Goal: Communication & Community: Share content

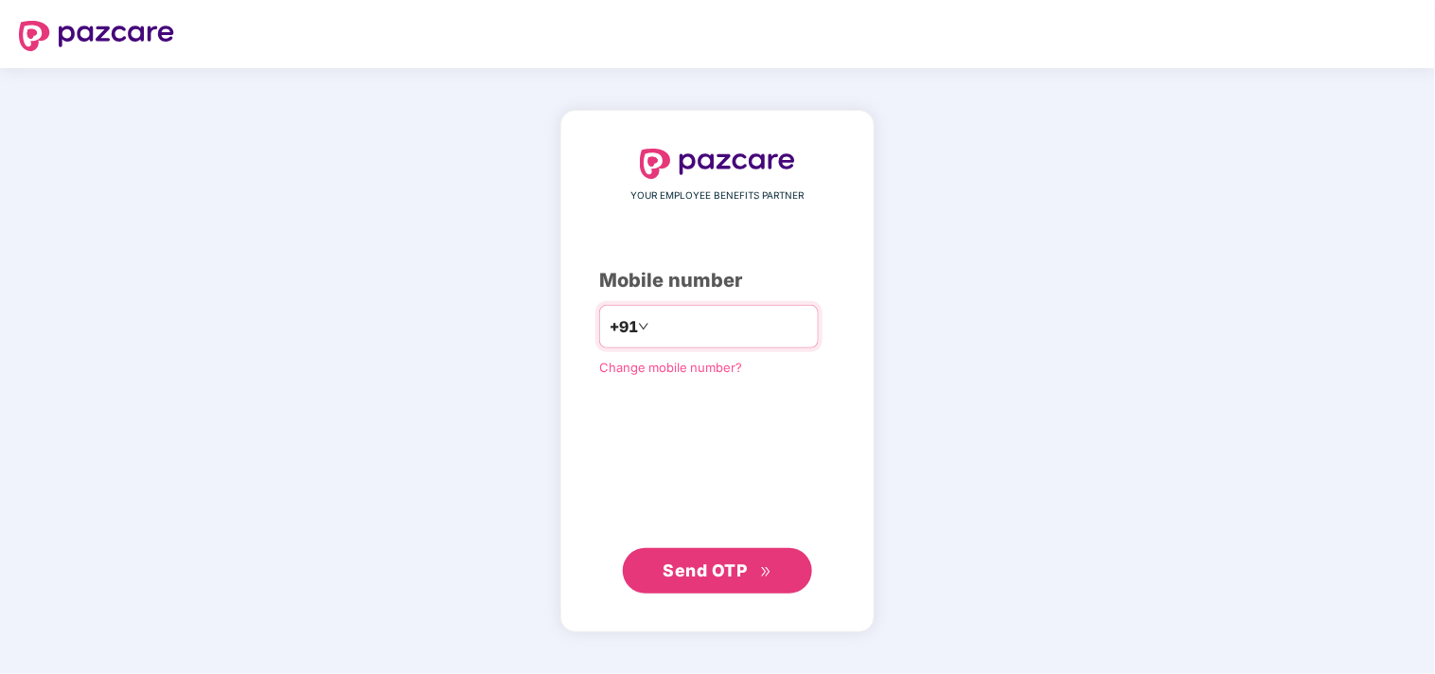
click at [724, 343] on div "+91" at bounding box center [709, 327] width 220 height 44
click at [653, 318] on input "number" at bounding box center [730, 326] width 155 height 30
type input "**********"
click at [739, 571] on span "Send OTP" at bounding box center [705, 569] width 84 height 20
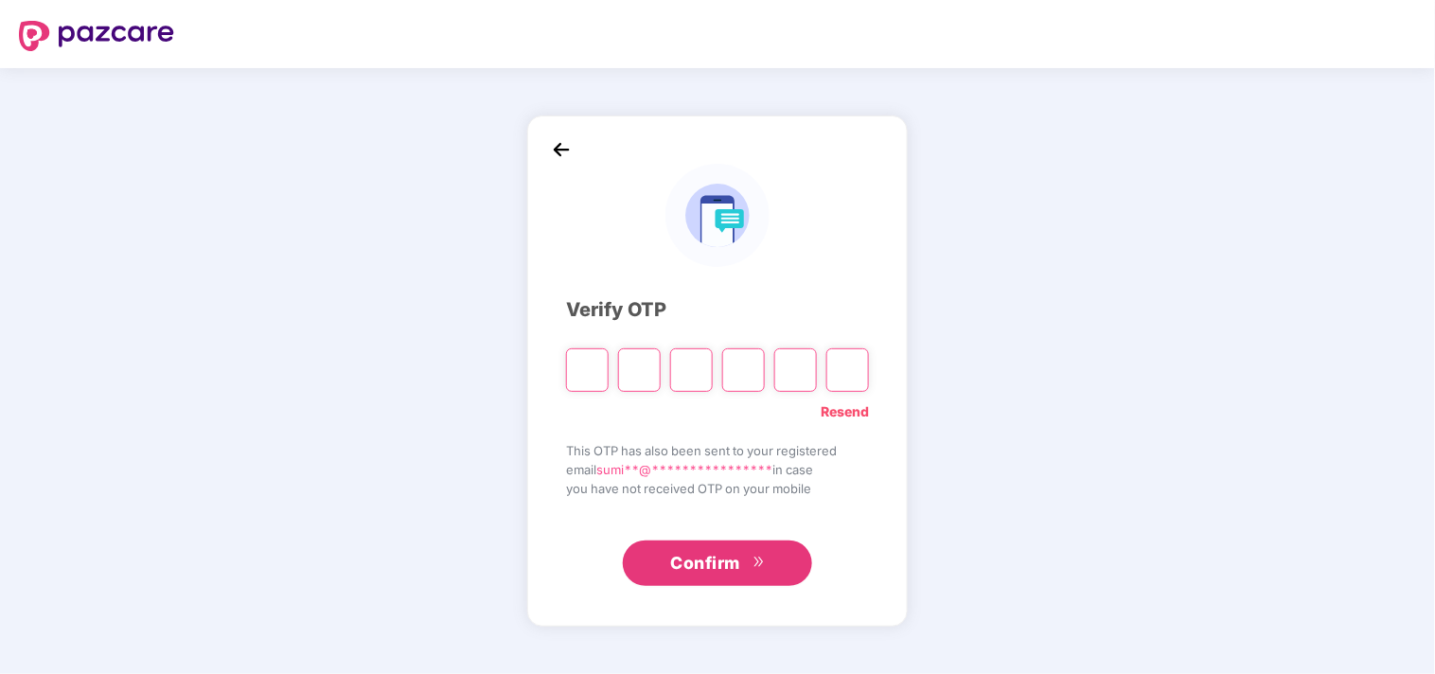
click at [580, 379] on input "Please enter verification code. Digit 1" at bounding box center [587, 370] width 43 height 44
type input "*"
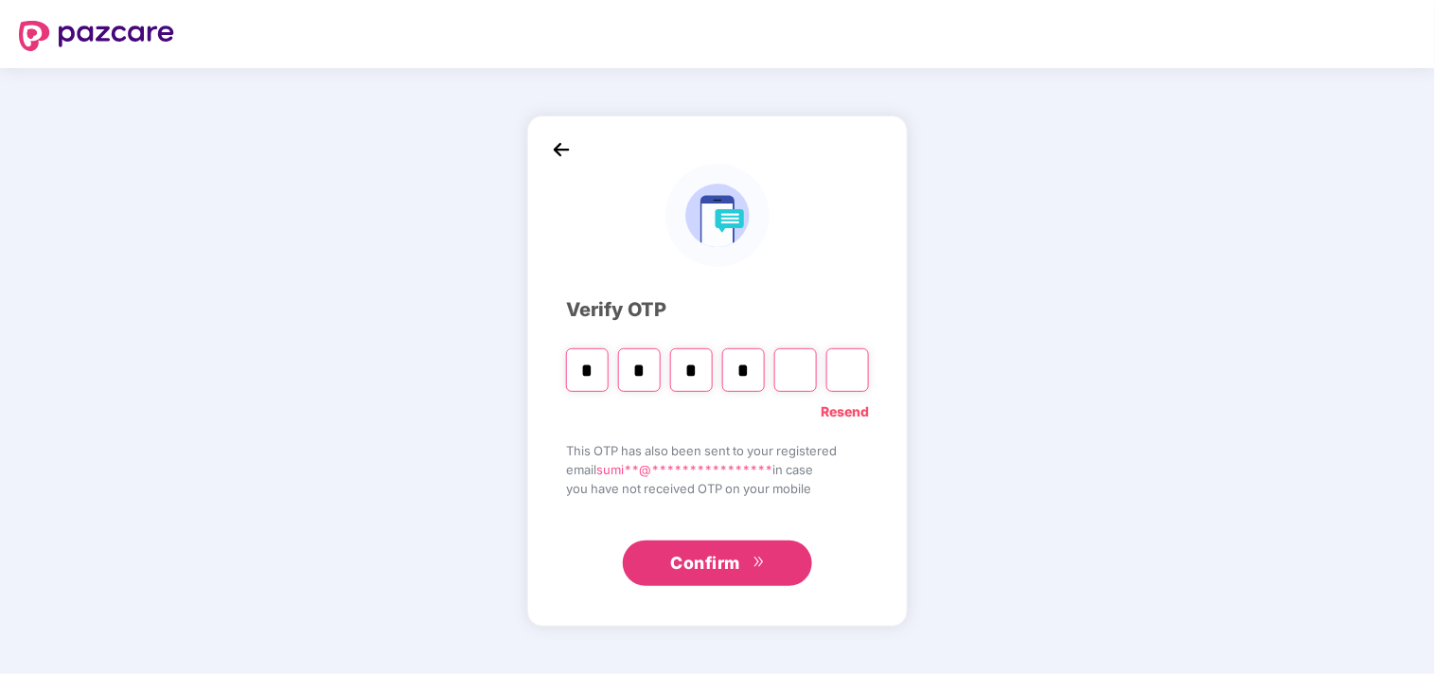
type input "*"
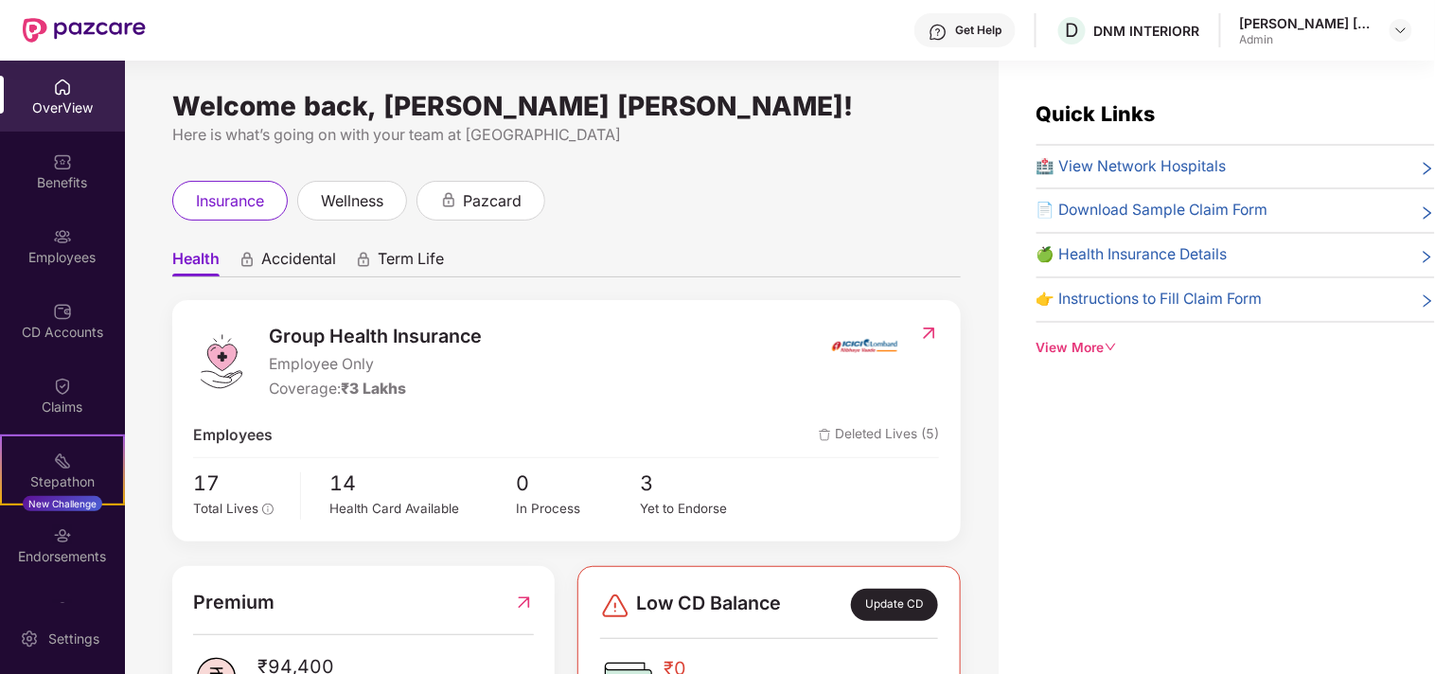
click at [1162, 258] on span "🍏 Health Insurance Details" at bounding box center [1131, 255] width 191 height 24
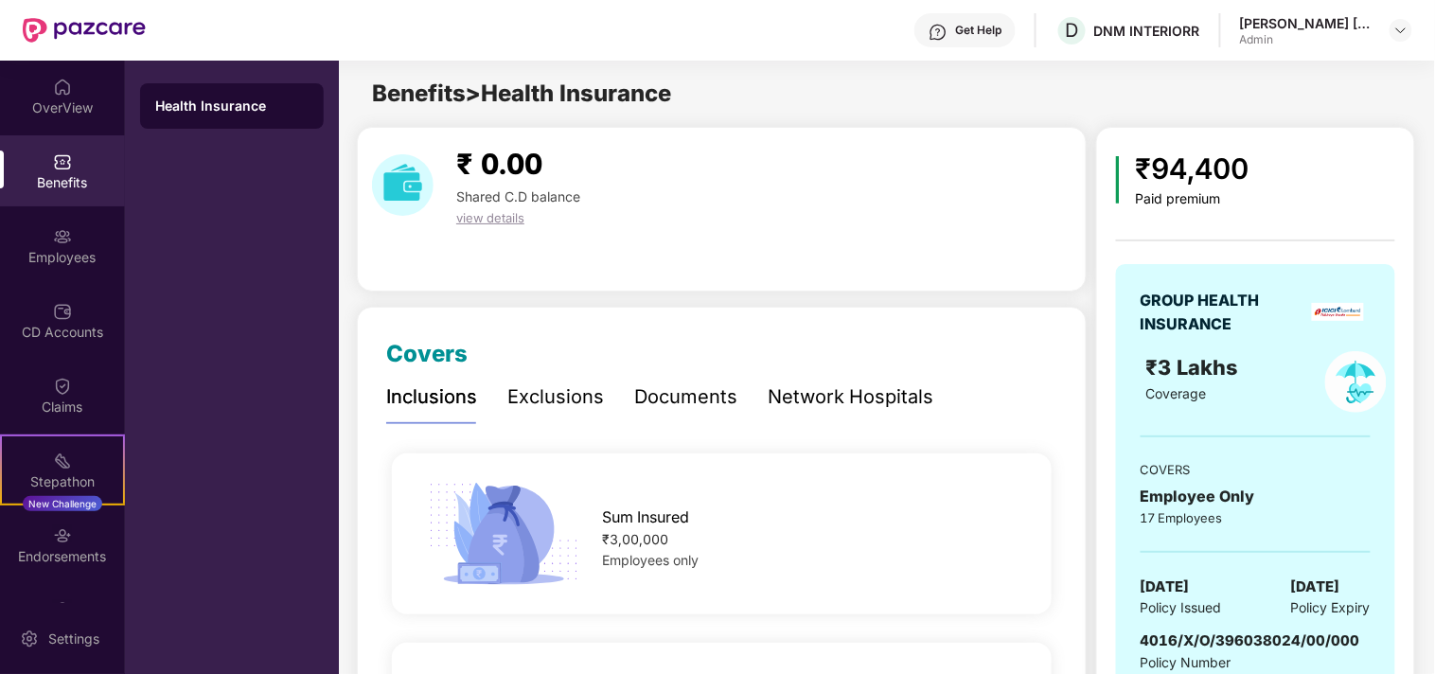
click at [665, 401] on div "Documents" at bounding box center [685, 396] width 103 height 29
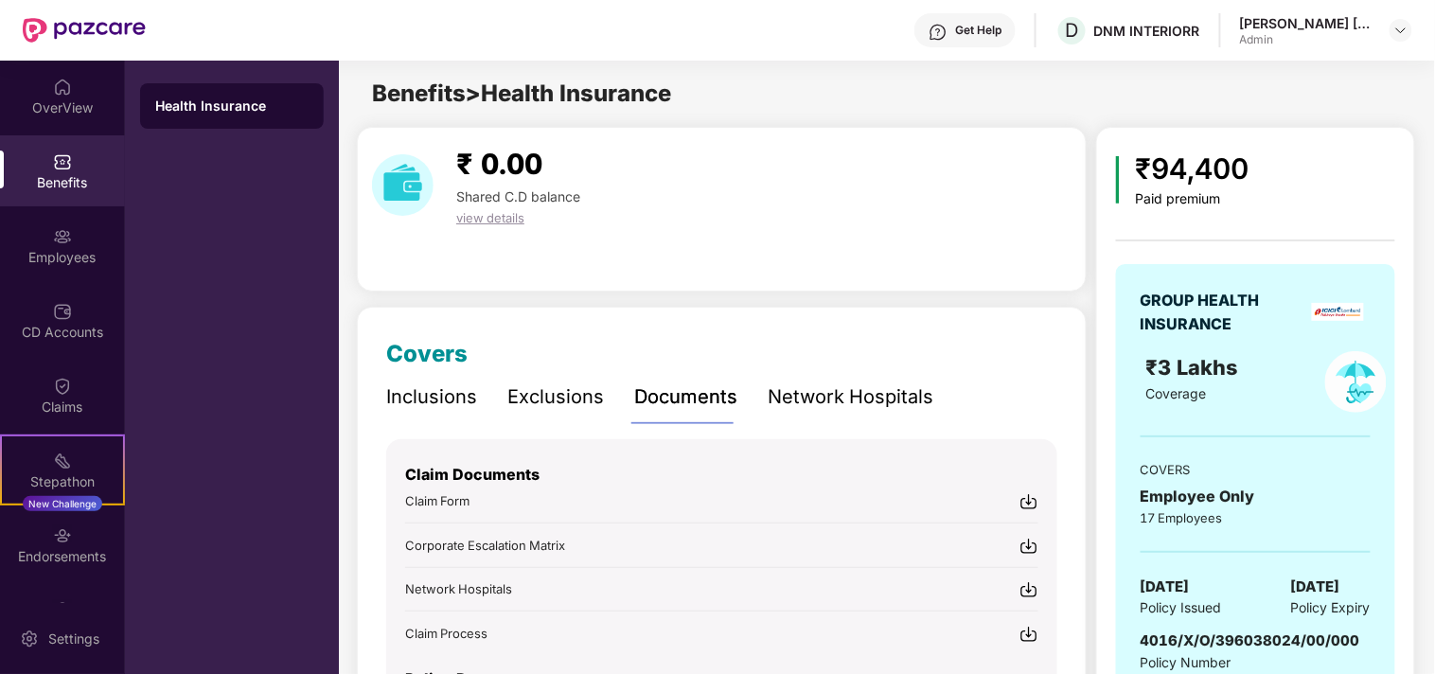
scroll to position [165, 0]
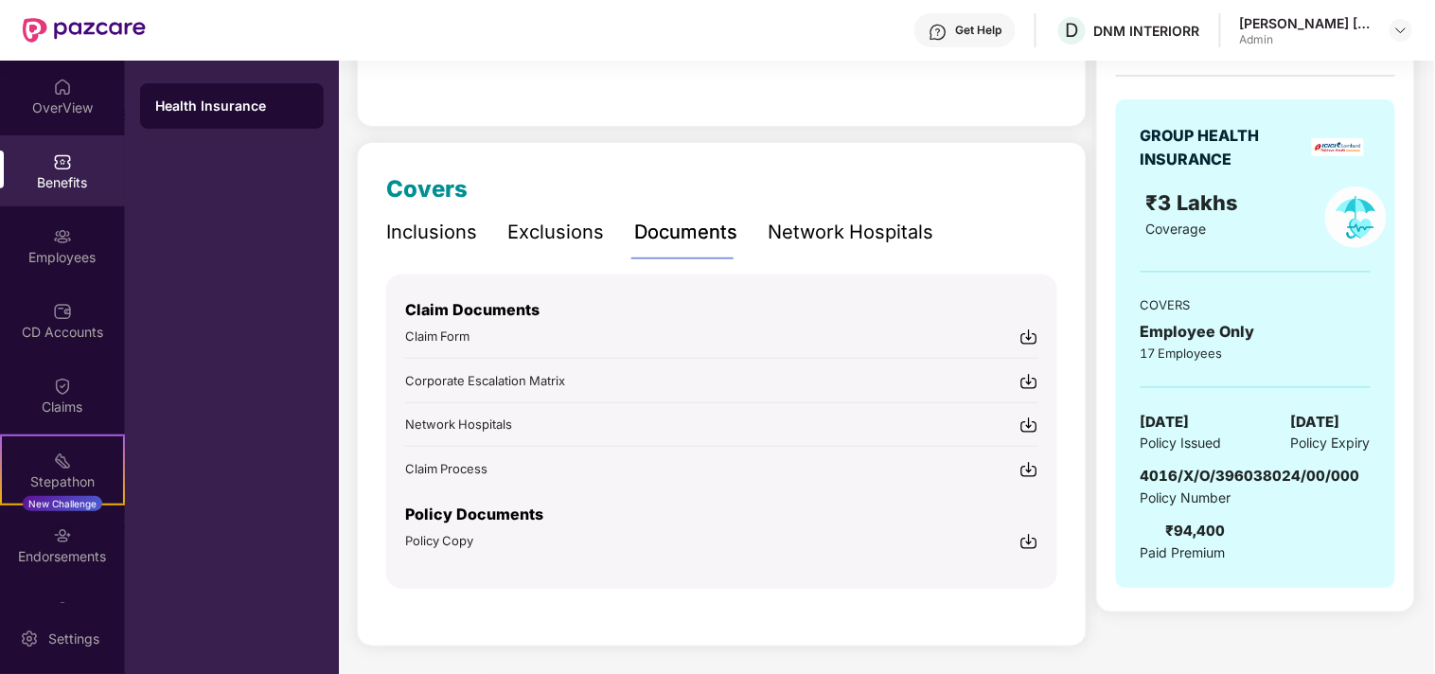
click at [552, 239] on div "Exclusions" at bounding box center [555, 232] width 97 height 29
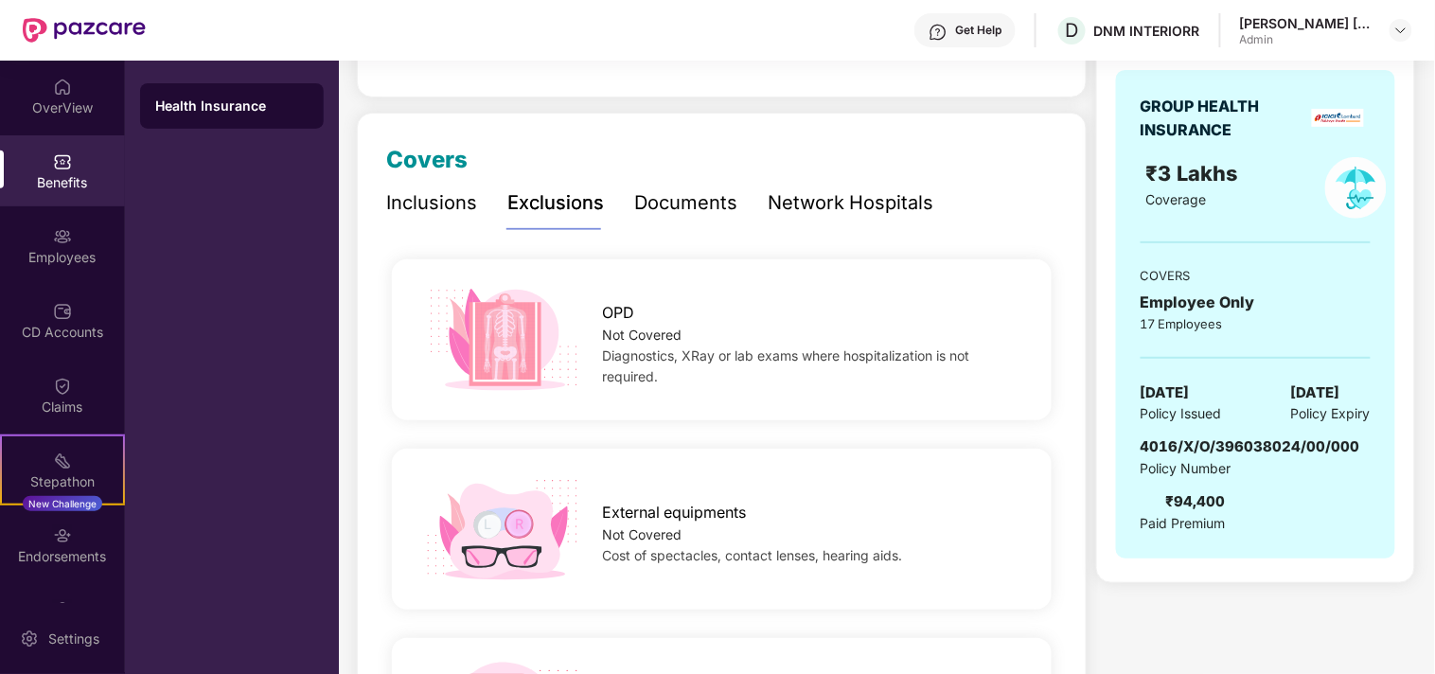
scroll to position [0, 0]
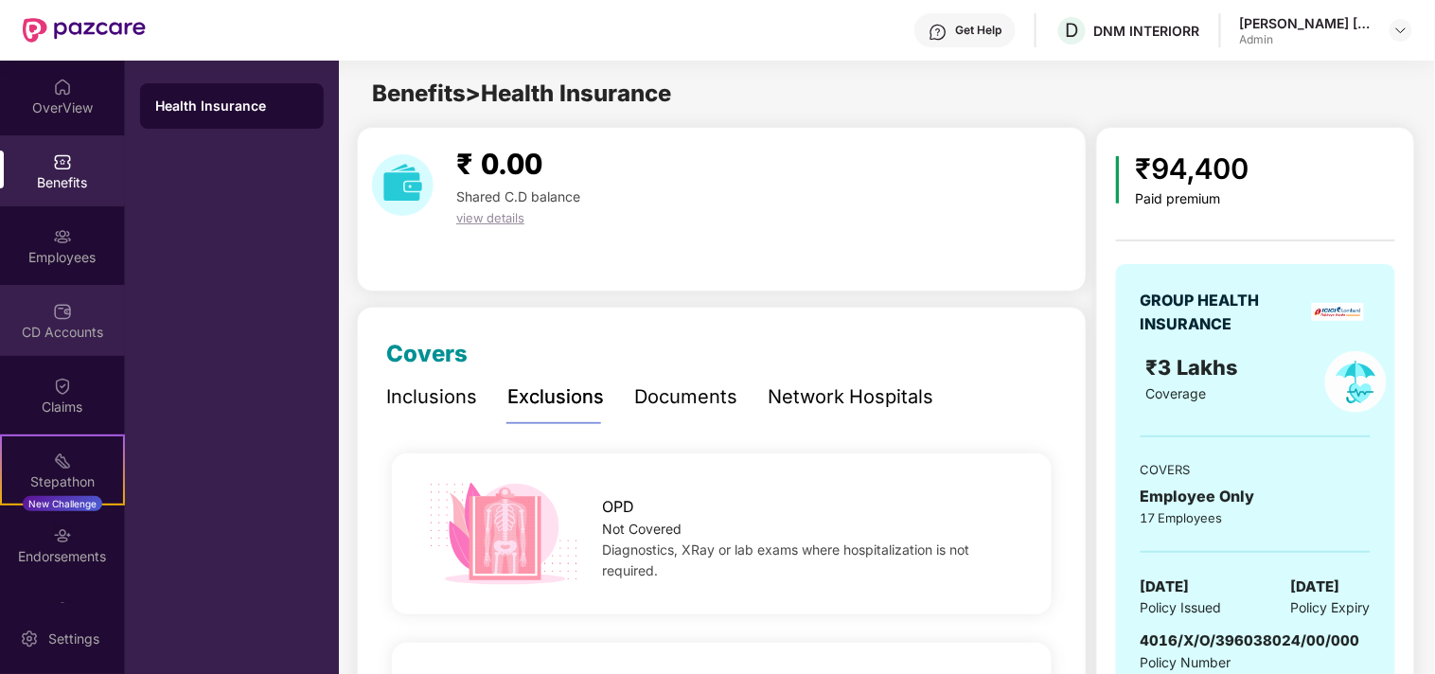
click at [62, 310] on img at bounding box center [62, 311] width 19 height 19
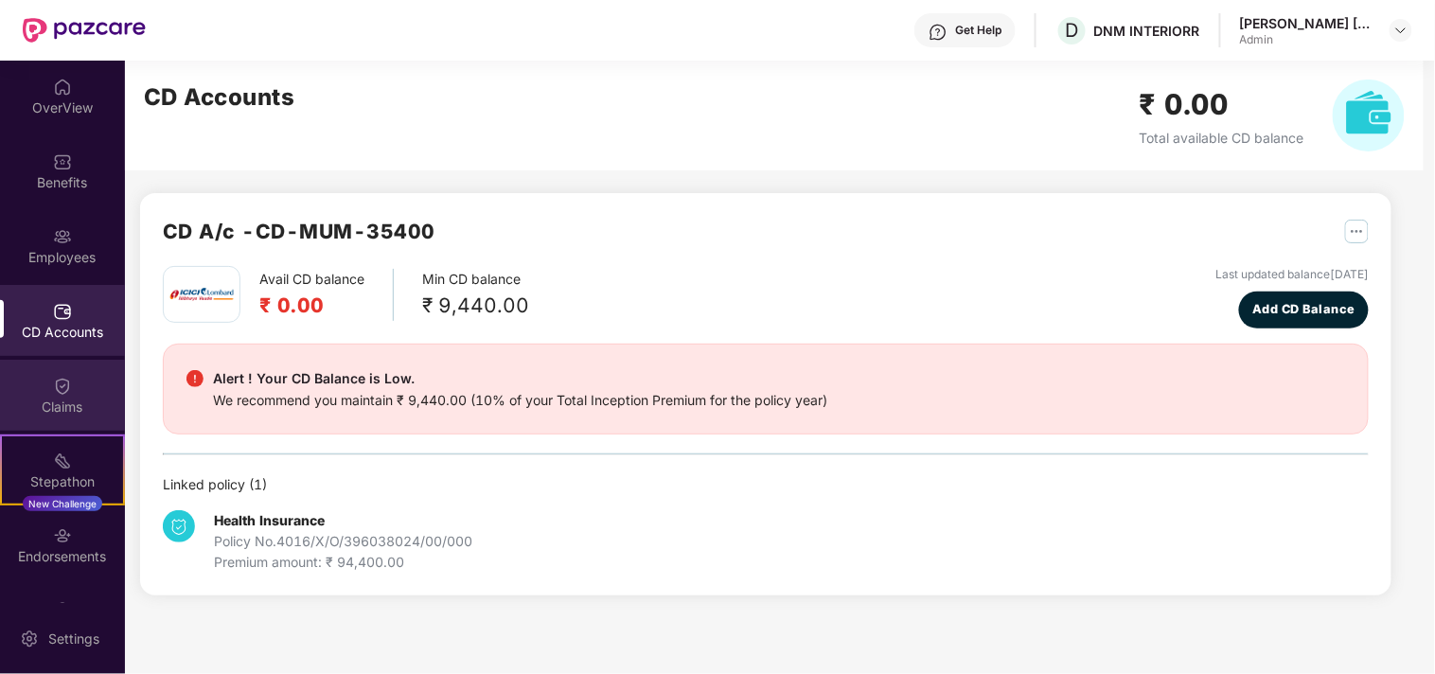
click at [61, 386] on img at bounding box center [62, 386] width 19 height 19
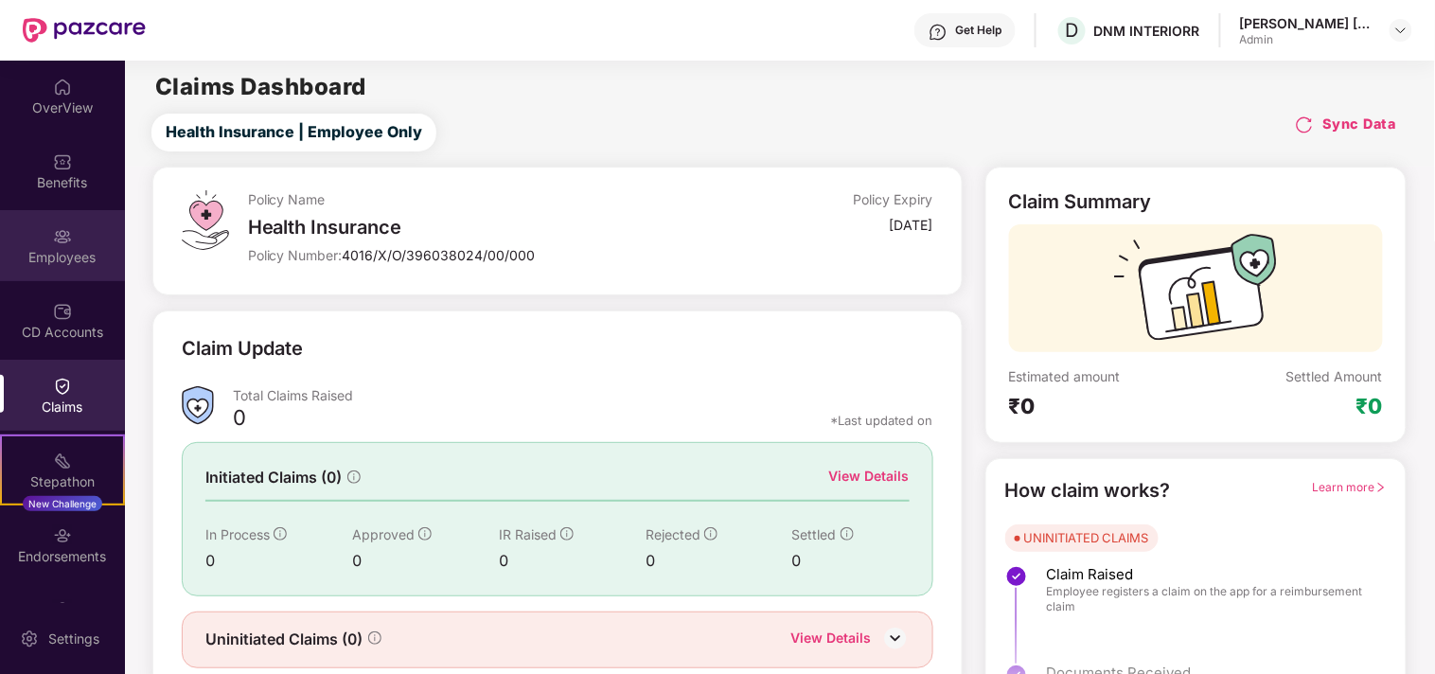
click at [66, 248] on div "Employees" at bounding box center [62, 257] width 125 height 19
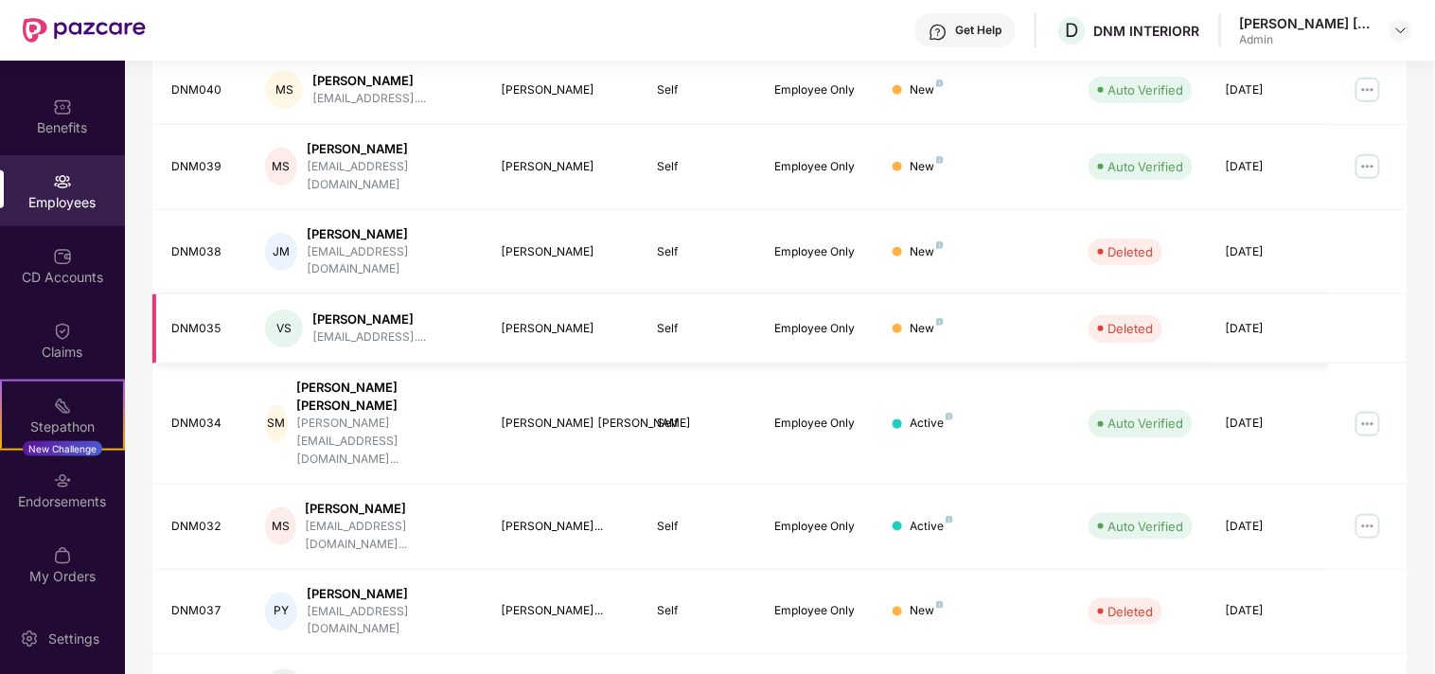
scroll to position [489, 0]
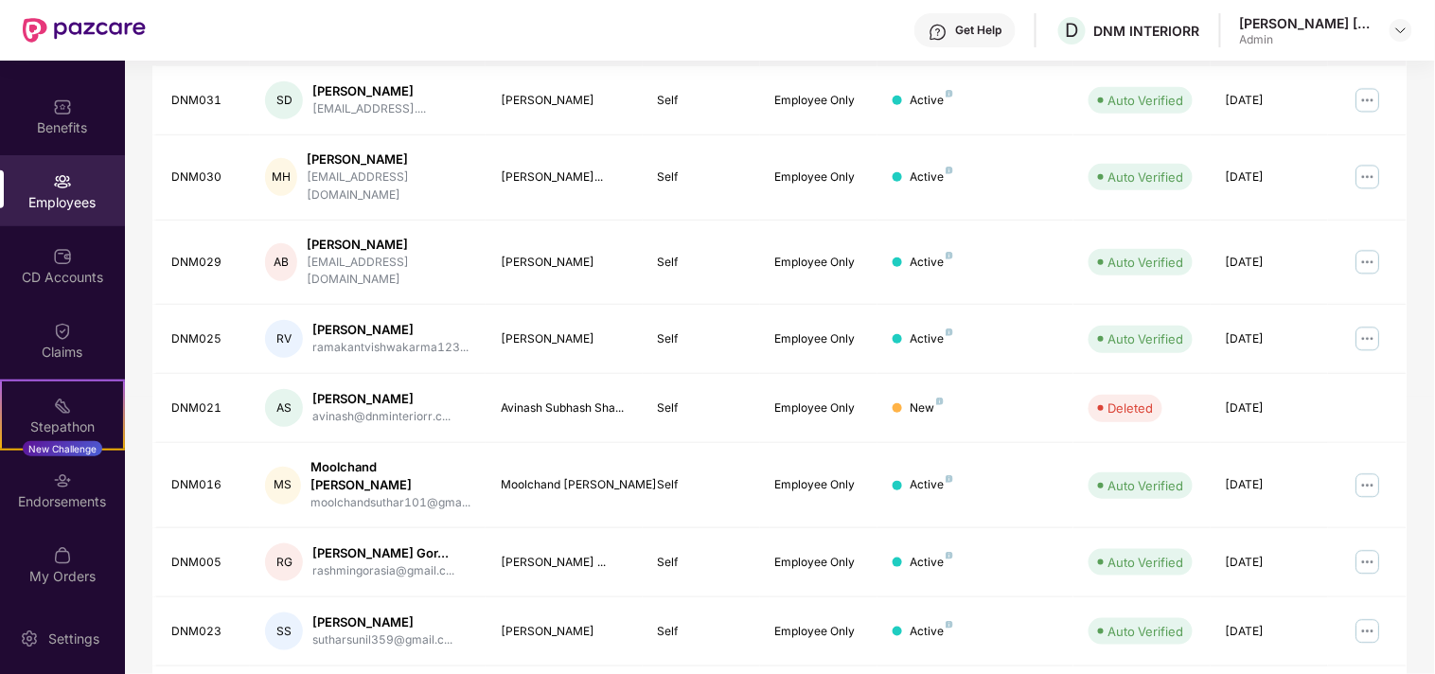
scroll to position [223, 0]
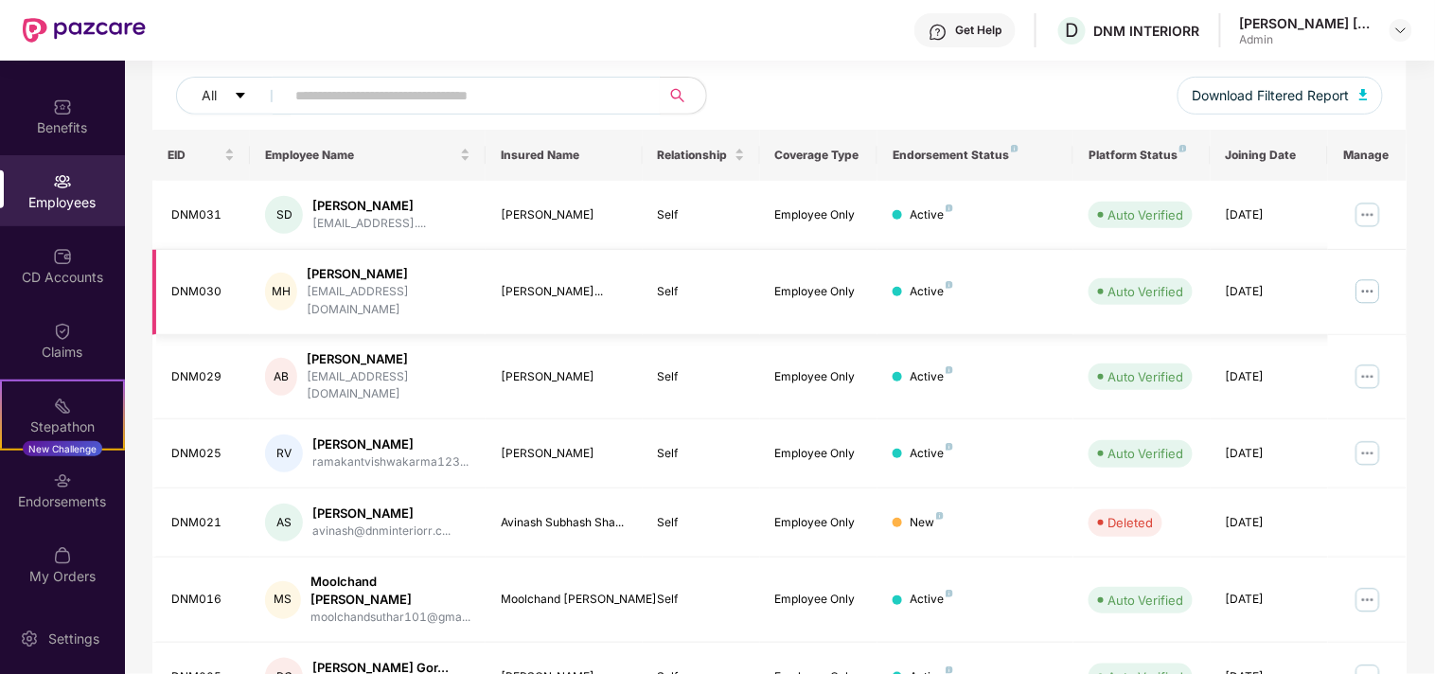
click at [1369, 284] on img at bounding box center [1367, 291] width 30 height 30
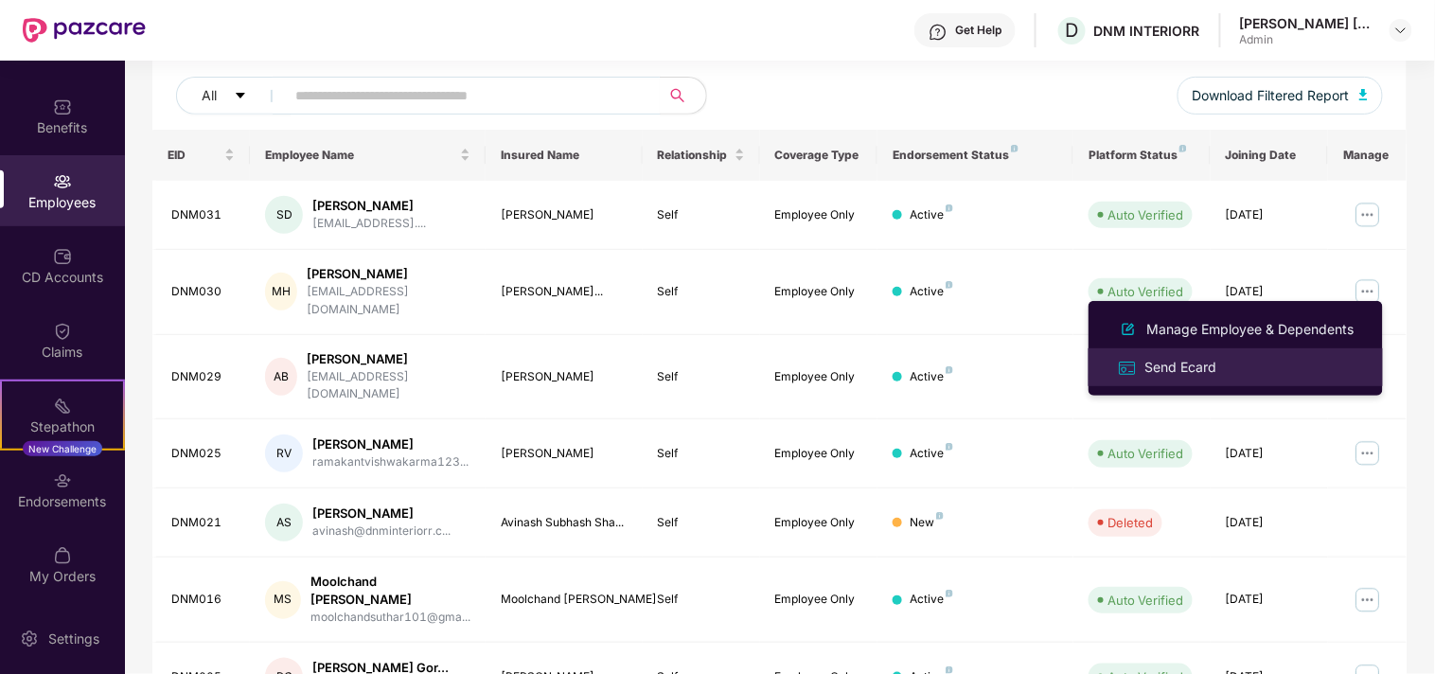
click at [1183, 363] on div "Send Ecard" at bounding box center [1180, 367] width 79 height 21
